Goal: Information Seeking & Learning: Learn about a topic

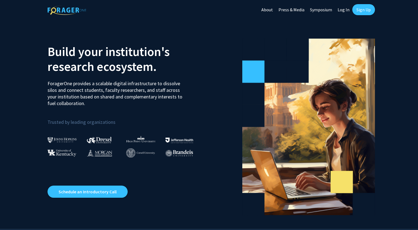
click at [368, 8] on link "Sign Up" at bounding box center [363, 9] width 23 height 11
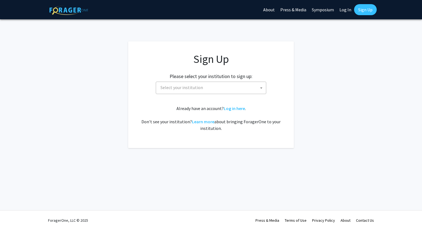
click at [197, 90] on span "Select your institution" at bounding box center [181, 88] width 43 height 6
type input "s"
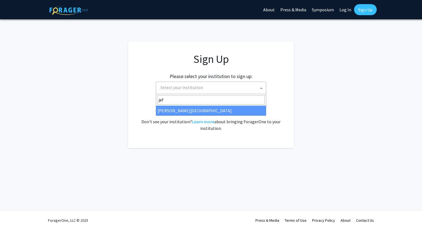
type input "jef"
select select "24"
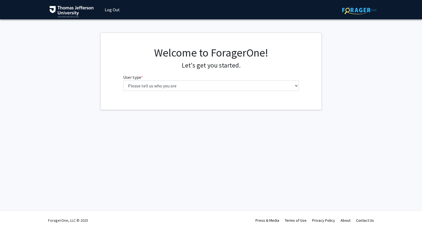
click at [184, 46] on h1 "Welcome to ForagerOne!" at bounding box center [211, 52] width 176 height 13
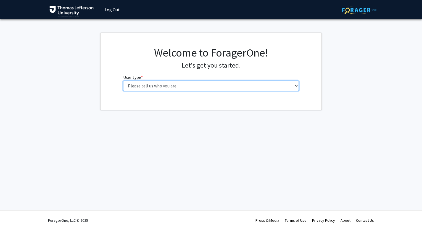
click at [280, 87] on select "Please tell us who you are Undergraduate Student Master's Student Doctoral Cand…" at bounding box center [211, 86] width 176 height 10
select select "3: doc"
click at [123, 81] on select "Please tell us who you are Undergraduate Student Master's Student Doctoral Cand…" at bounding box center [211, 86] width 176 height 10
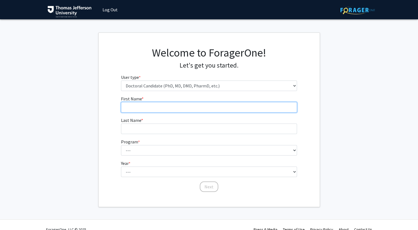
click at [212, 111] on input "First Name * required" at bounding box center [209, 107] width 176 height 10
type input "Sarah"
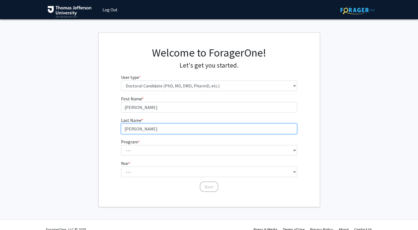
type input "Liskowicz"
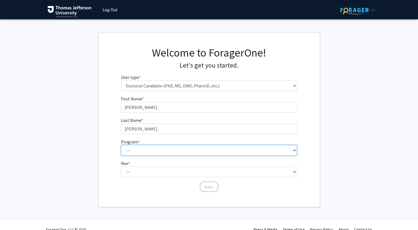
click at [177, 148] on select "--- Accelerated 3+3 BS in Health Sciences/Doctor of Occupational Therapy Accele…" at bounding box center [209, 150] width 176 height 10
select select "35: 815"
click at [121, 145] on select "--- Accelerated 3+3 BS in Health Sciences/Doctor of Occupational Therapy Accele…" at bounding box center [209, 150] width 176 height 10
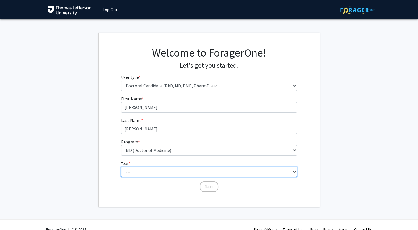
click at [142, 173] on select "--- First Year Second Year Third Year Fourth Year Fifth Year Sixth Year Seventh…" at bounding box center [209, 172] width 176 height 10
select select "1: first_year"
click at [121, 167] on select "--- First Year Second Year Third Year Fourth Year Fifth Year Sixth Year Seventh…" at bounding box center [209, 172] width 176 height 10
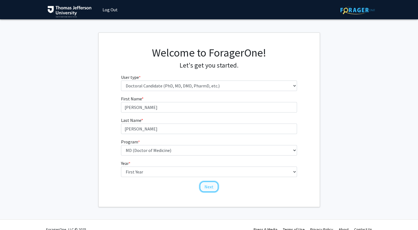
click at [211, 188] on button "Next" at bounding box center [209, 187] width 18 height 10
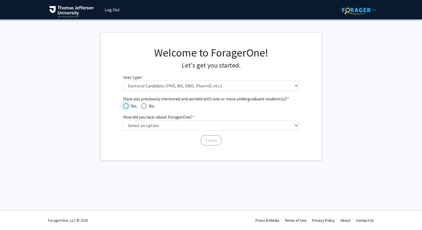
click at [124, 104] on span "Have you previously mentored and worked with one or more undergraduate student(…" at bounding box center [126, 106] width 6 height 6
click at [124, 104] on input "Yes" at bounding box center [126, 106] width 6 height 6
radio input "true"
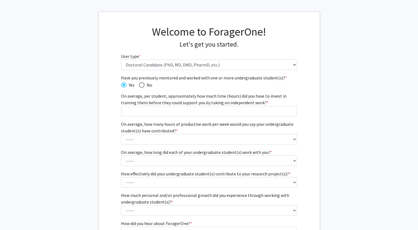
scroll to position [26, 0]
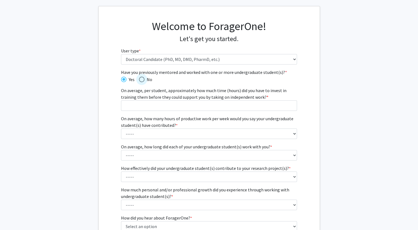
click at [142, 81] on span "Have you previously mentored and worked with one or more undergraduate student(…" at bounding box center [142, 80] width 6 height 6
click at [142, 81] on input "No" at bounding box center [142, 80] width 6 height 6
radio input "true"
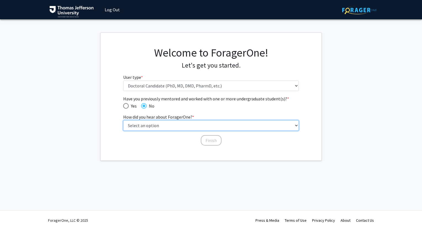
click at [180, 126] on select "Select an option Peer/student recommendation Faculty/staff recommendation Unive…" at bounding box center [211, 125] width 176 height 10
select select "2: faculty_recommendation"
click at [123, 120] on select "Select an option Peer/student recommendation Faculty/staff recommendation Unive…" at bounding box center [211, 125] width 176 height 10
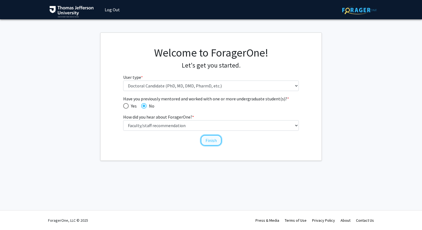
click at [209, 142] on button "Finish" at bounding box center [211, 140] width 21 height 10
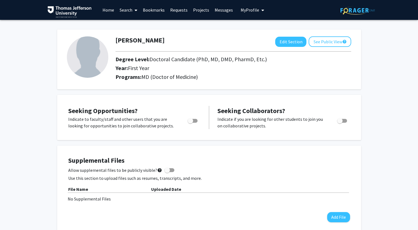
click at [200, 8] on link "Projects" at bounding box center [201, 9] width 22 height 19
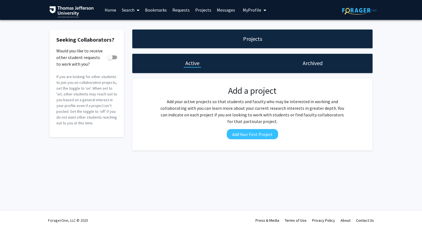
click at [133, 10] on link "Search" at bounding box center [130, 9] width 23 height 19
click at [141, 28] on span "Faculty/Staff" at bounding box center [139, 25] width 41 height 11
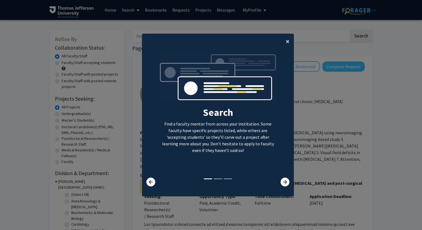
click at [283, 42] on button "×" at bounding box center [287, 41] width 12 height 15
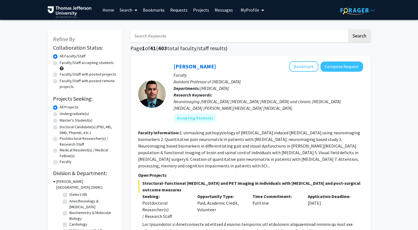
click at [60, 61] on label "Faculty/Staff accepting students" at bounding box center [87, 63] width 54 height 6
click at [60, 61] on input "Faculty/Staff accepting students" at bounding box center [62, 62] width 4 height 4
radio input "true"
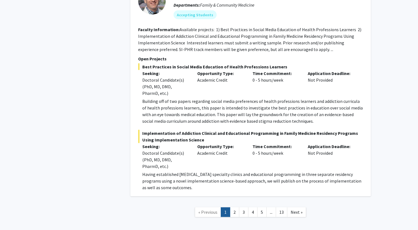
scroll to position [3206, 0]
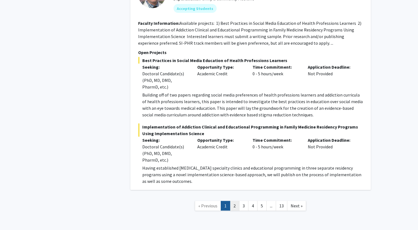
click at [234, 201] on link "2" at bounding box center [234, 206] width 9 height 10
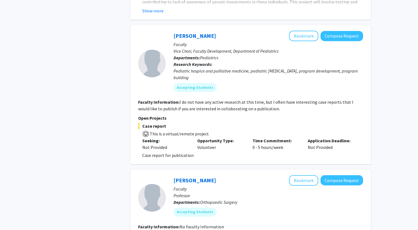
scroll to position [315, 0]
click at [308, 31] on button "Bookmark" at bounding box center [303, 36] width 29 height 10
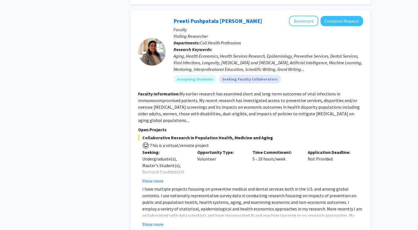
scroll to position [1731, 0]
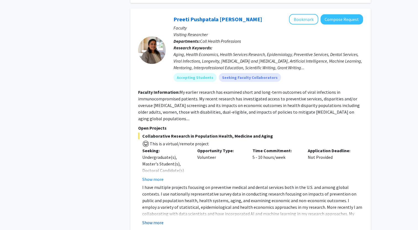
click at [153, 219] on button "Show more" at bounding box center [152, 222] width 21 height 7
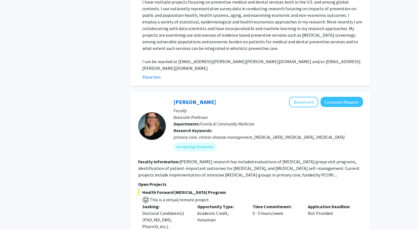
scroll to position [2004, 0]
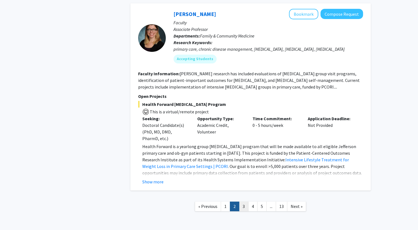
click at [243, 202] on link "3" at bounding box center [243, 207] width 9 height 10
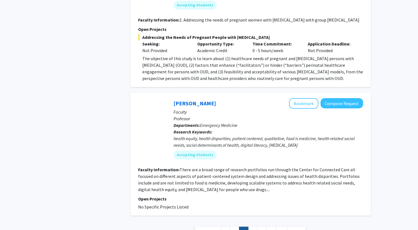
scroll to position [1724, 0]
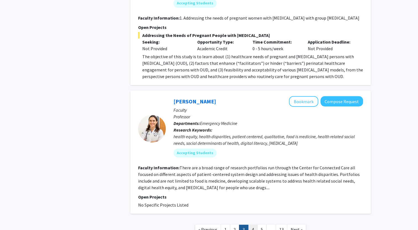
click at [251, 225] on link "4" at bounding box center [252, 230] width 9 height 10
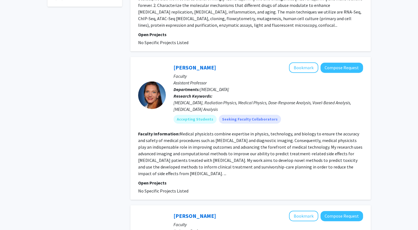
scroll to position [257, 0]
